Goal: Information Seeking & Learning: Find specific page/section

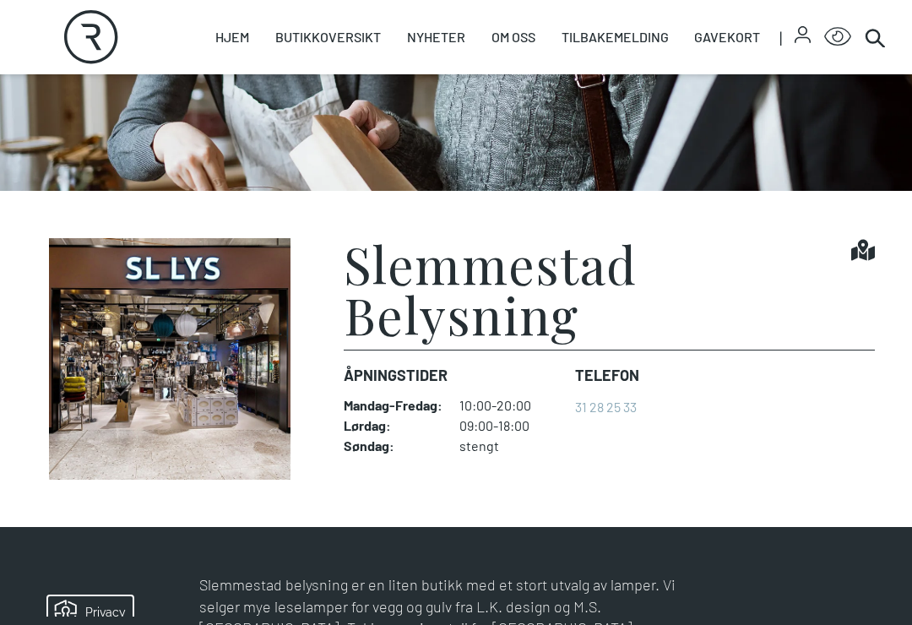
scroll to position [255, 0]
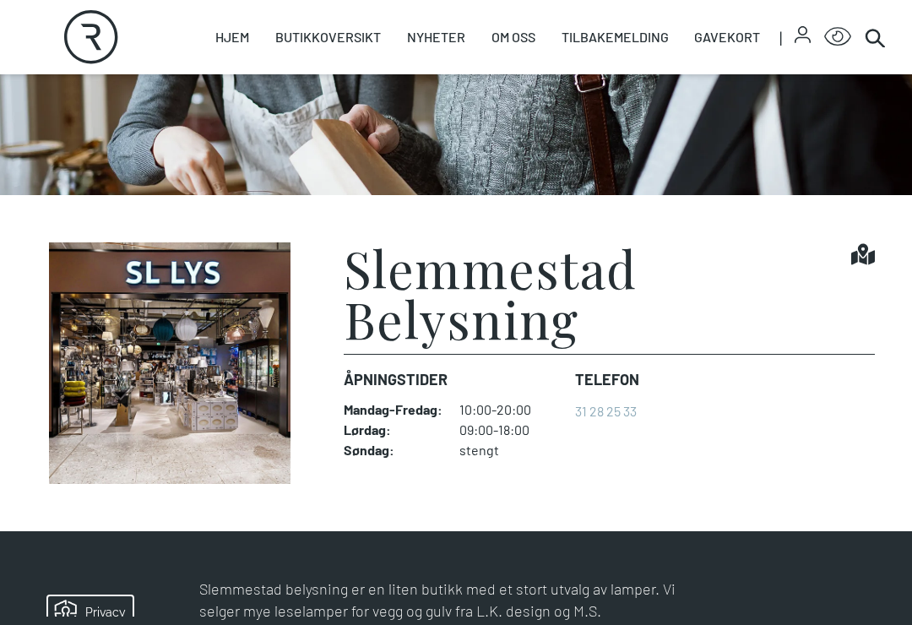
click at [233, 384] on img at bounding box center [170, 362] width 266 height 241
click at [183, 371] on img at bounding box center [170, 362] width 266 height 241
click at [263, 460] on img at bounding box center [170, 362] width 266 height 241
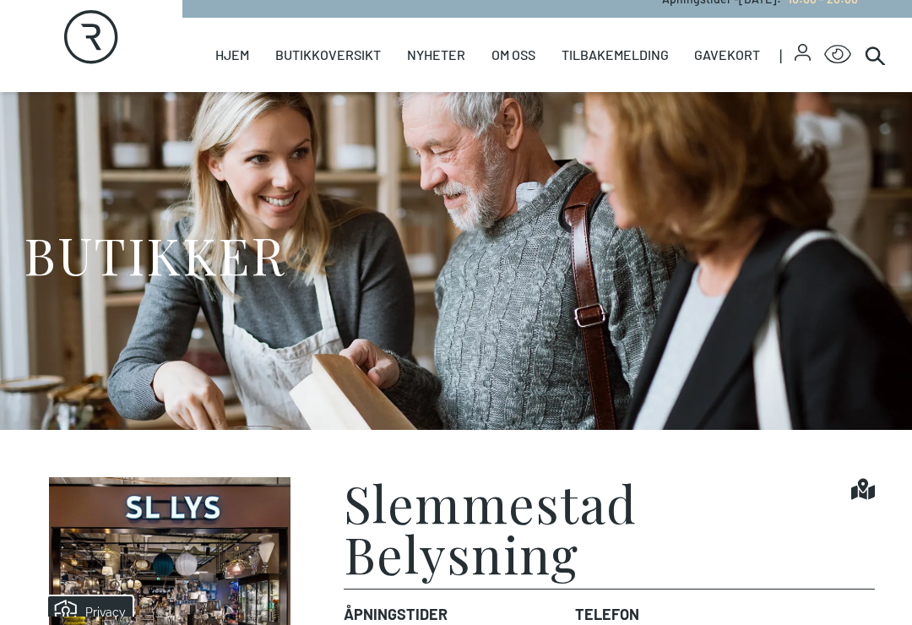
scroll to position [0, 0]
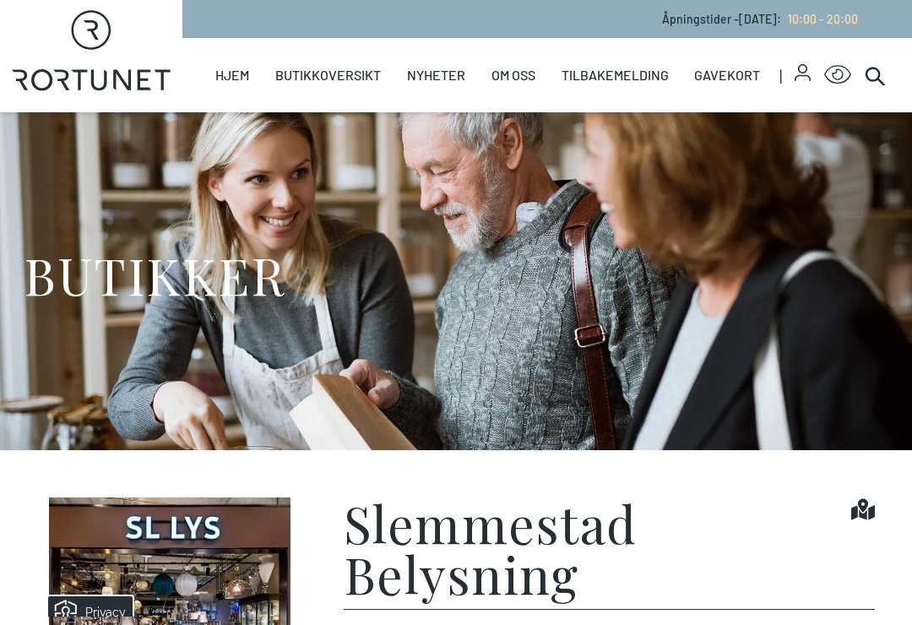
click at [486, 400] on div "BUTIKKER" at bounding box center [456, 281] width 864 height 338
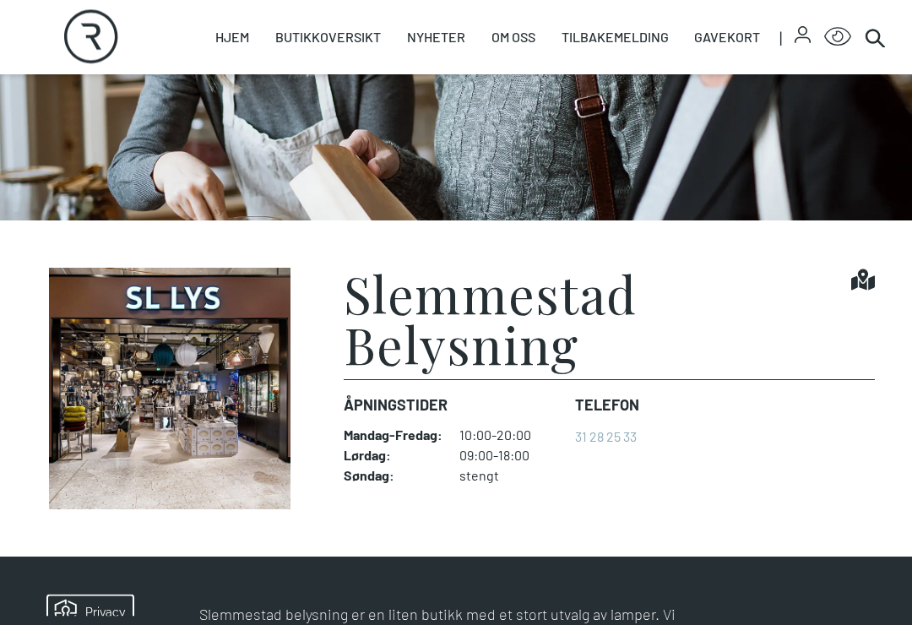
scroll to position [225, 0]
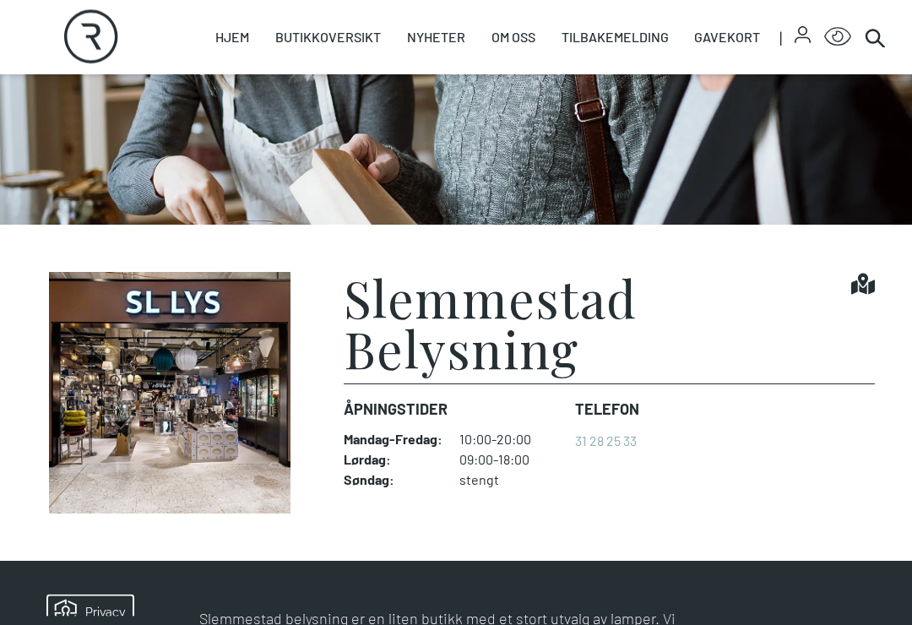
click at [210, 298] on img at bounding box center [170, 393] width 266 height 241
click at [230, 382] on img at bounding box center [170, 393] width 266 height 241
click at [272, 388] on img at bounding box center [170, 393] width 266 height 241
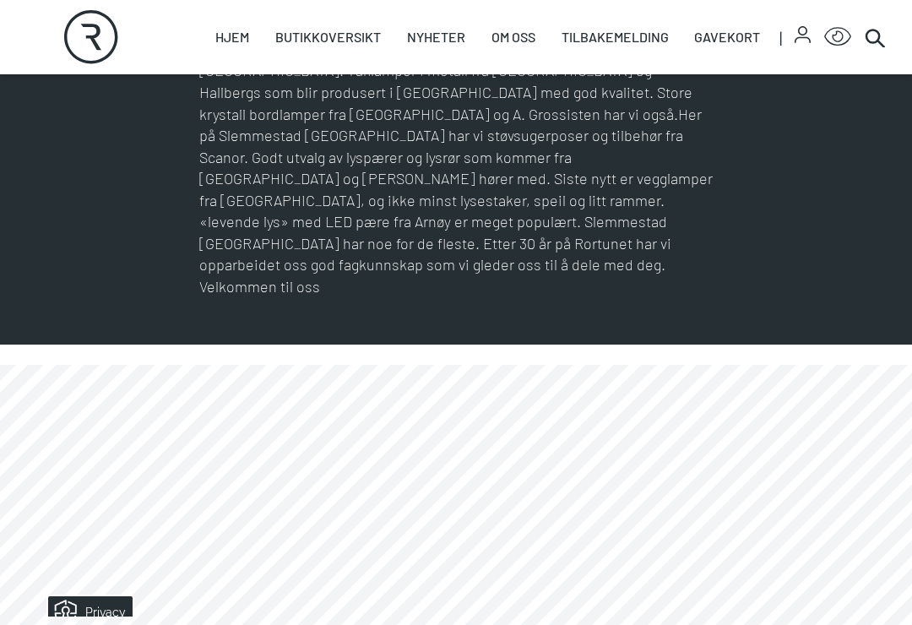
scroll to position [713, 0]
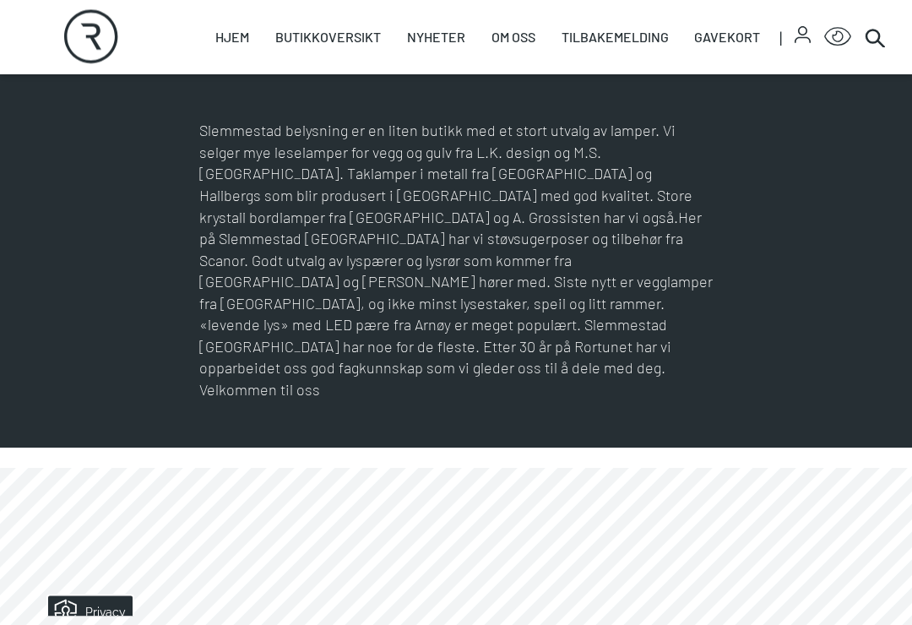
click at [644, 252] on p "Slemmestad belysning er en liten butikk med et stort utvalg av lamper. Vi selge…" at bounding box center [455, 261] width 513 height 280
click at [672, 131] on p "Slemmestad belysning er en liten butikk med et stort utvalg av lamper. Vi selge…" at bounding box center [455, 261] width 513 height 280
click at [671, 131] on p "Slemmestad belysning er en liten butikk med et stort utvalg av lamper. Vi selge…" at bounding box center [455, 261] width 513 height 280
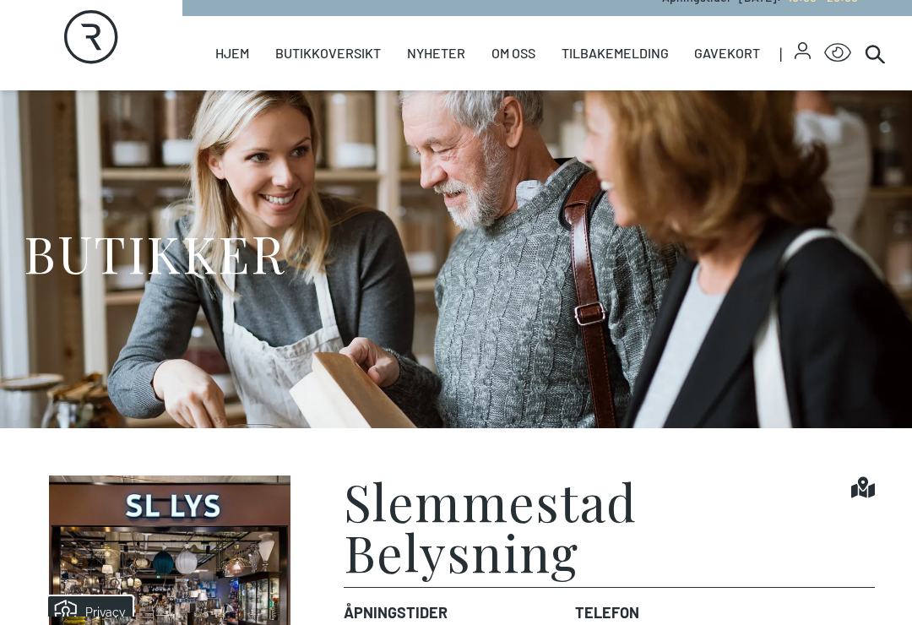
scroll to position [0, 0]
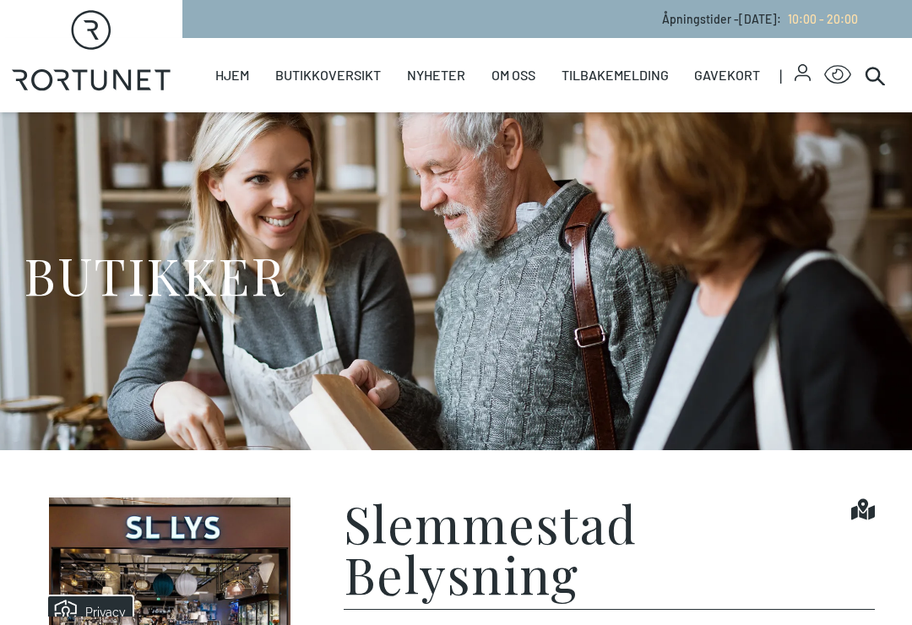
click at [0, 0] on link "Åpningstider" at bounding box center [0, 0] width 0 height 0
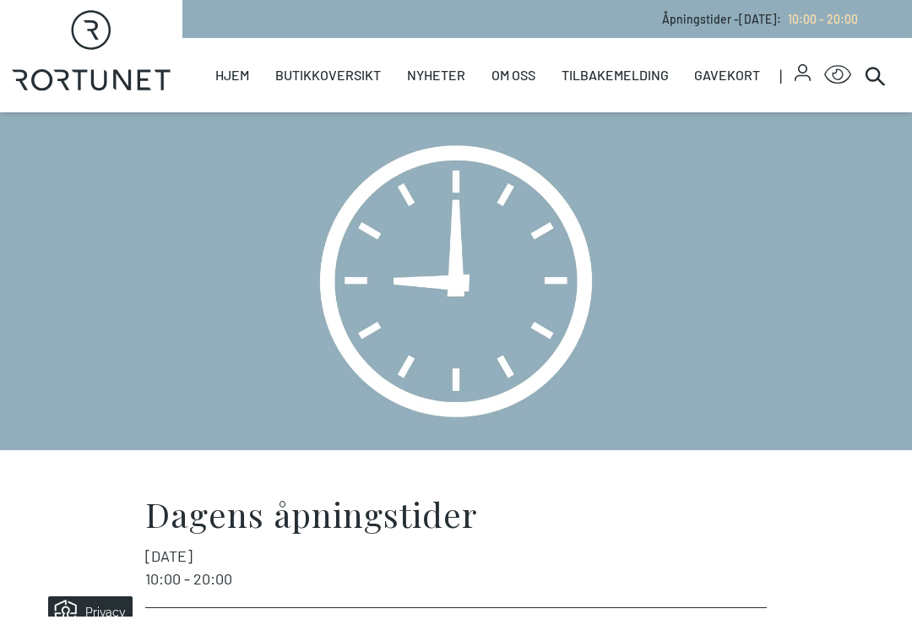
click at [0, 0] on link "Åpningstider" at bounding box center [0, 0] width 0 height 0
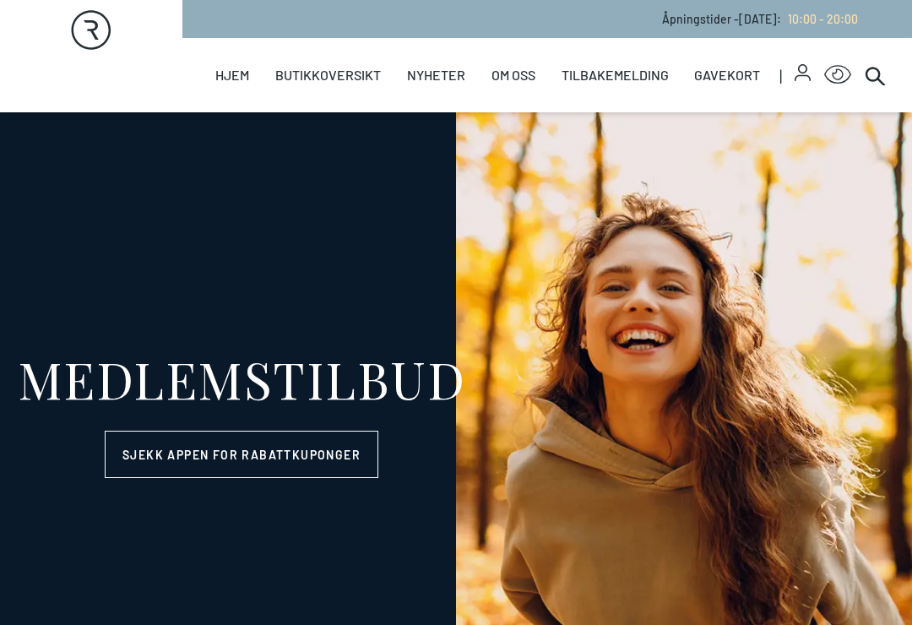
select select "NO"
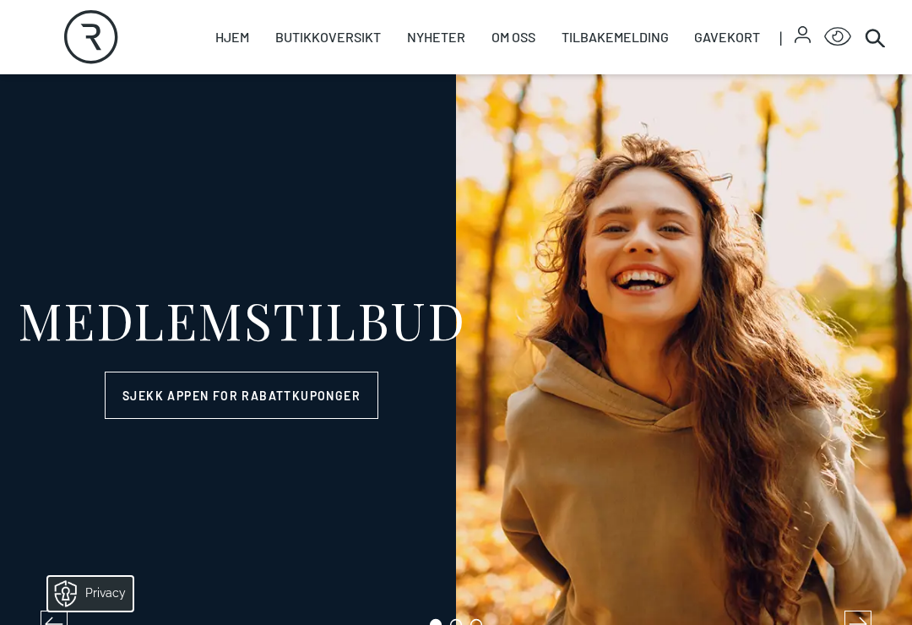
click at [0, 0] on link "Butikker" at bounding box center [0, 0] width 0 height 0
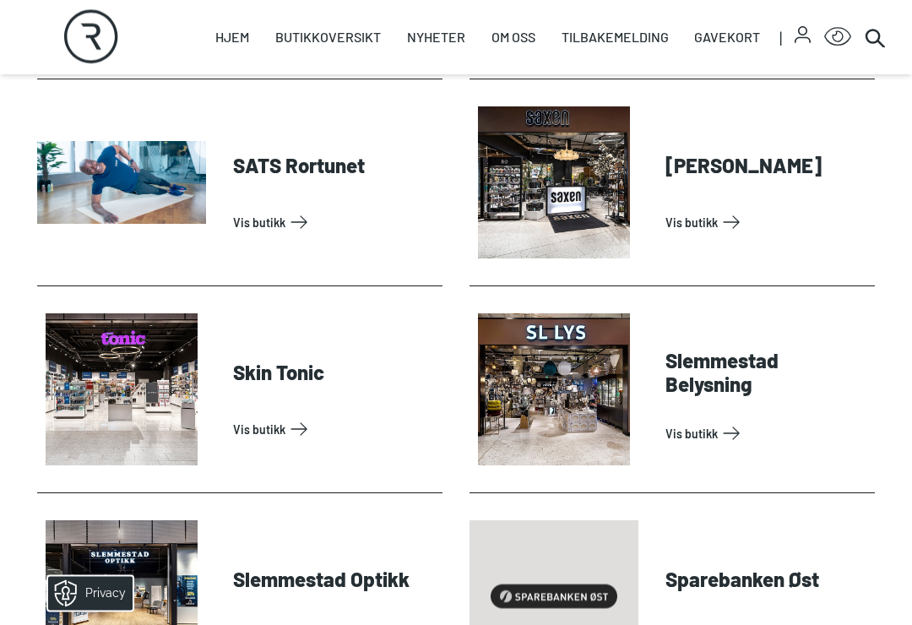
scroll to position [4396, 0]
click at [739, 431] on link "Vis butikk" at bounding box center [766, 433] width 203 height 27
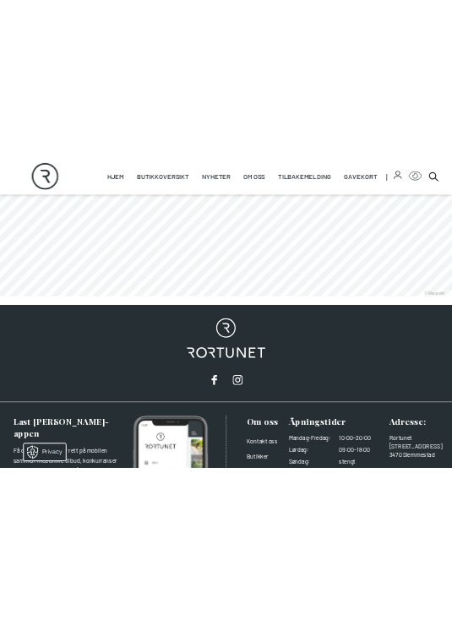
scroll to position [2389, 0]
